Goal: Information Seeking & Learning: Check status

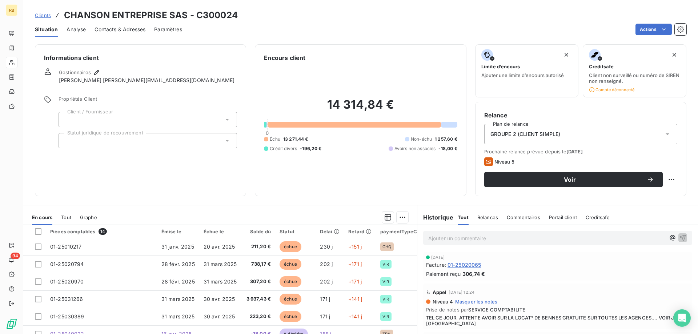
scroll to position [118, 0]
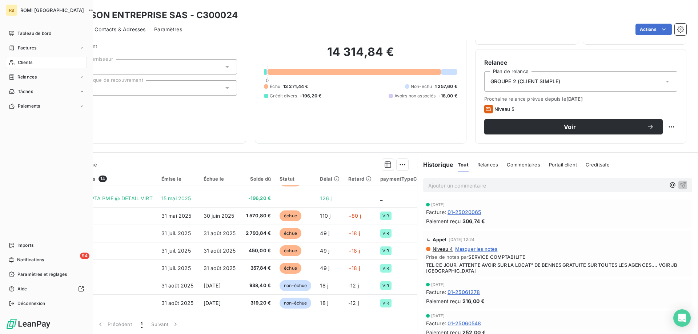
click at [26, 64] on span "Clients" at bounding box center [25, 62] width 15 height 7
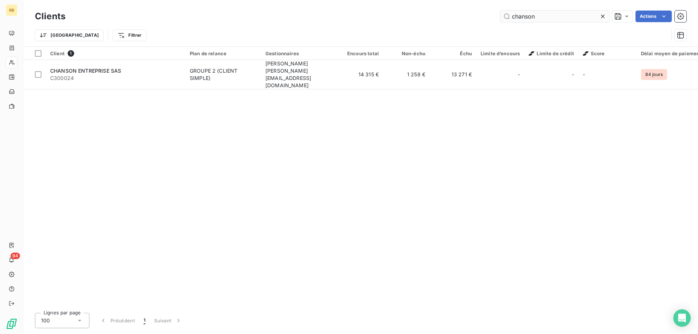
drag, startPoint x: 539, startPoint y: 13, endPoint x: 486, endPoint y: 12, distance: 53.1
click at [500, 12] on input "chanson" at bounding box center [554, 17] width 109 height 12
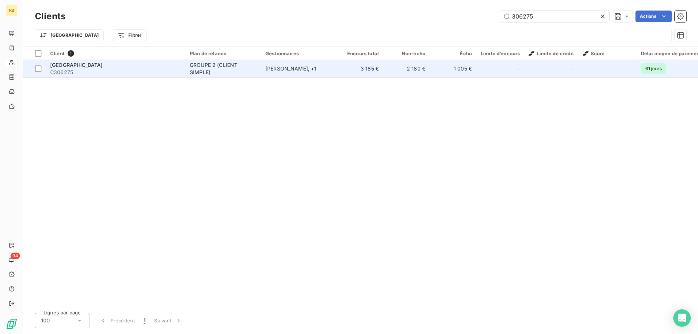
type input "306275"
click at [107, 69] on span "C306275" at bounding box center [115, 72] width 131 height 7
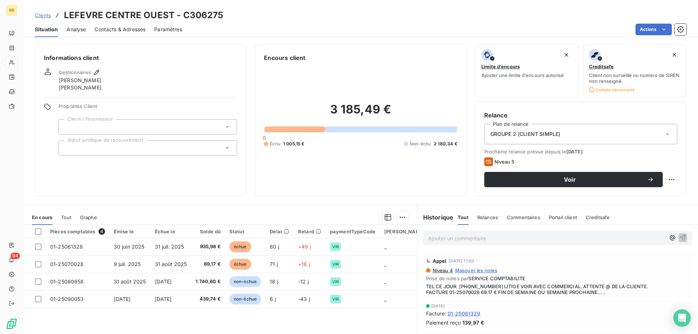
click at [454, 236] on p "Ajouter un commentaire ﻿" at bounding box center [546, 238] width 237 height 9
click at [429, 237] on span "le client a envoyer un mail, il attend un Avoir. J'ai transféré à l'agence de d…" at bounding box center [524, 238] width 193 height 6
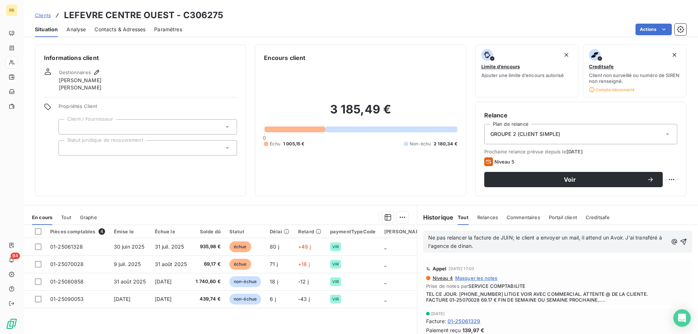
click at [477, 245] on p "Ne pas relancer la facture de JUIN; le client a envoyer un mail, il attend un A…" at bounding box center [548, 242] width 240 height 17
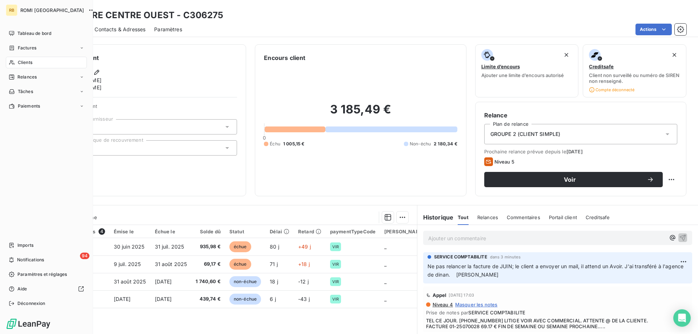
click at [19, 64] on span "Clients" at bounding box center [25, 62] width 15 height 7
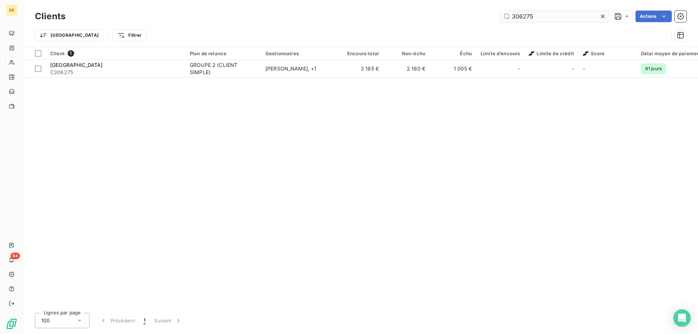
drag, startPoint x: 535, startPoint y: 15, endPoint x: 461, endPoint y: 18, distance: 74.2
click at [500, 18] on input "306275" at bounding box center [554, 17] width 109 height 12
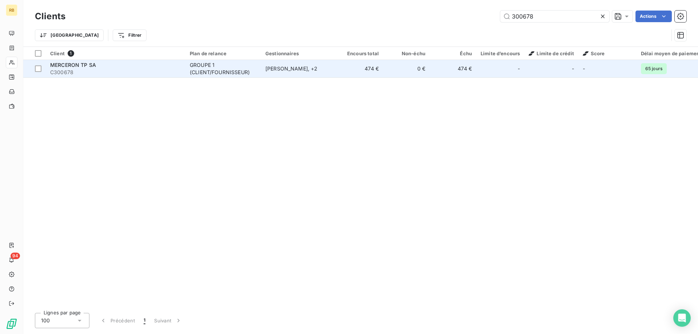
type input "300678"
click at [158, 75] on span "C300678" at bounding box center [115, 72] width 131 height 7
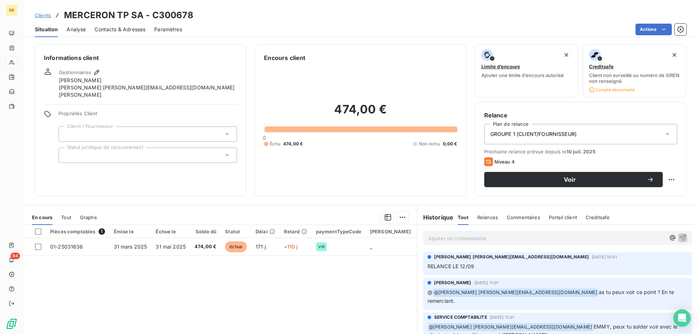
click at [447, 237] on p "Ajouter un commentaire ﻿" at bounding box center [546, 238] width 237 height 9
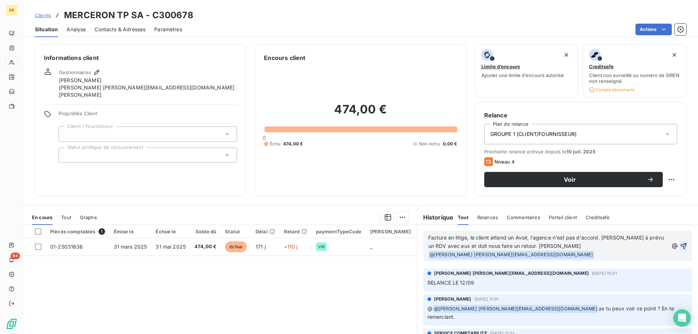
click at [685, 243] on icon "button" at bounding box center [683, 246] width 7 height 7
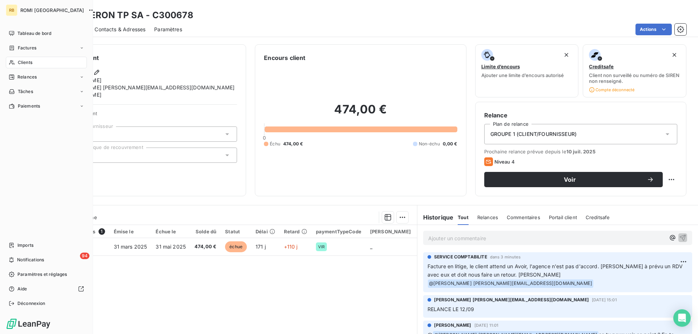
click at [10, 67] on div "Clients" at bounding box center [46, 63] width 81 height 12
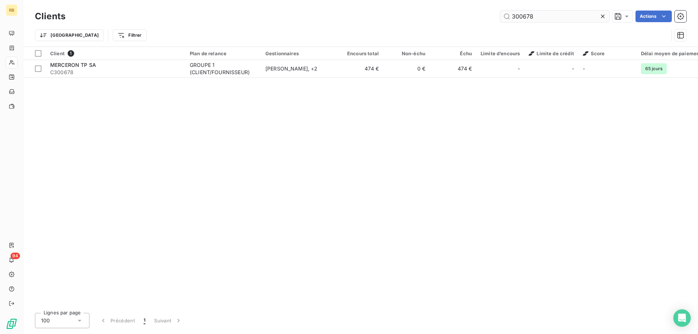
drag, startPoint x: 547, startPoint y: 15, endPoint x: 457, endPoint y: 16, distance: 89.8
click at [500, 16] on input "300678" at bounding box center [554, 17] width 109 height 12
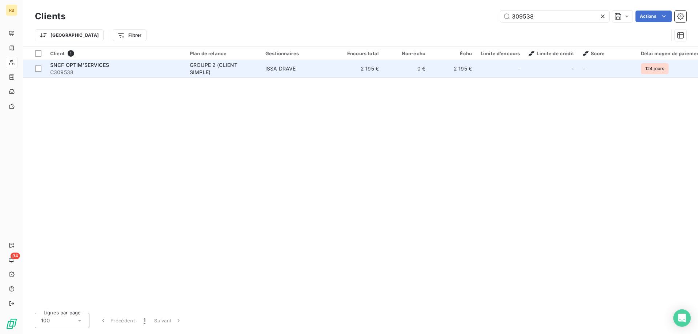
type input "309538"
click at [207, 64] on div "GROUPE 2 (CLIENT SIMPLE)" at bounding box center [223, 68] width 67 height 15
